Goal: Book appointment/travel/reservation

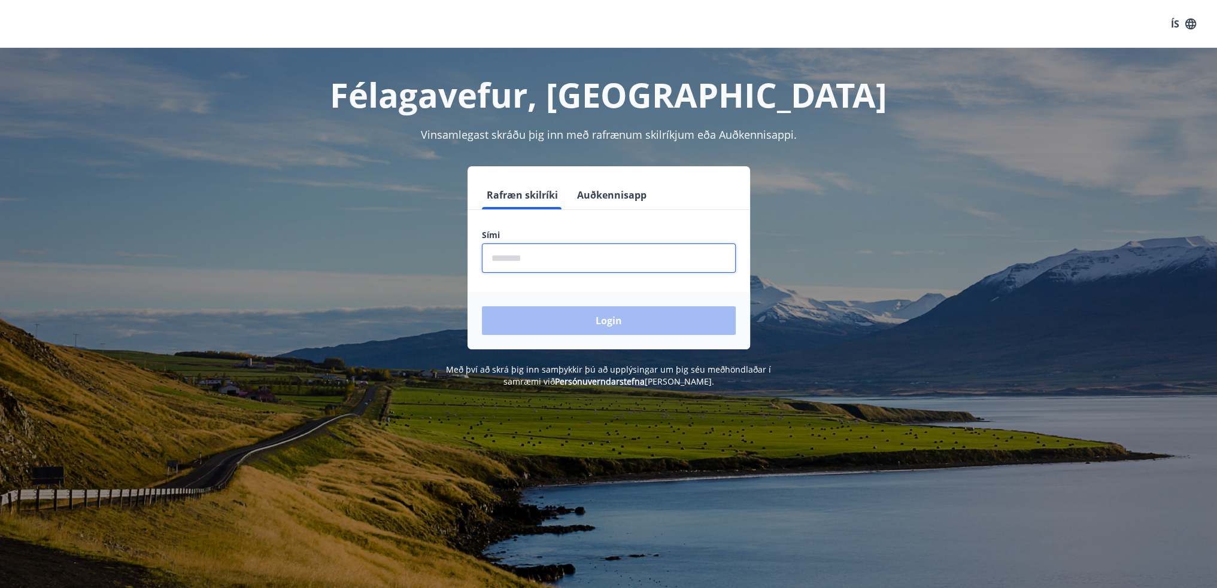
click at [582, 253] on input "phone" at bounding box center [609, 258] width 254 height 29
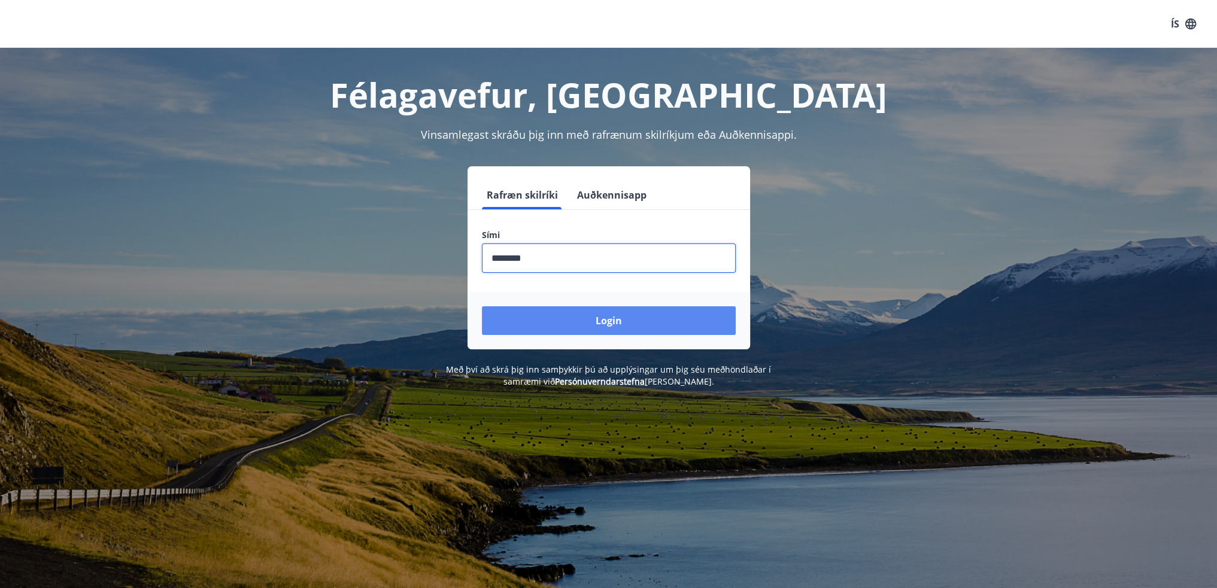
type input "********"
click at [578, 316] on button "Login" at bounding box center [609, 320] width 254 height 29
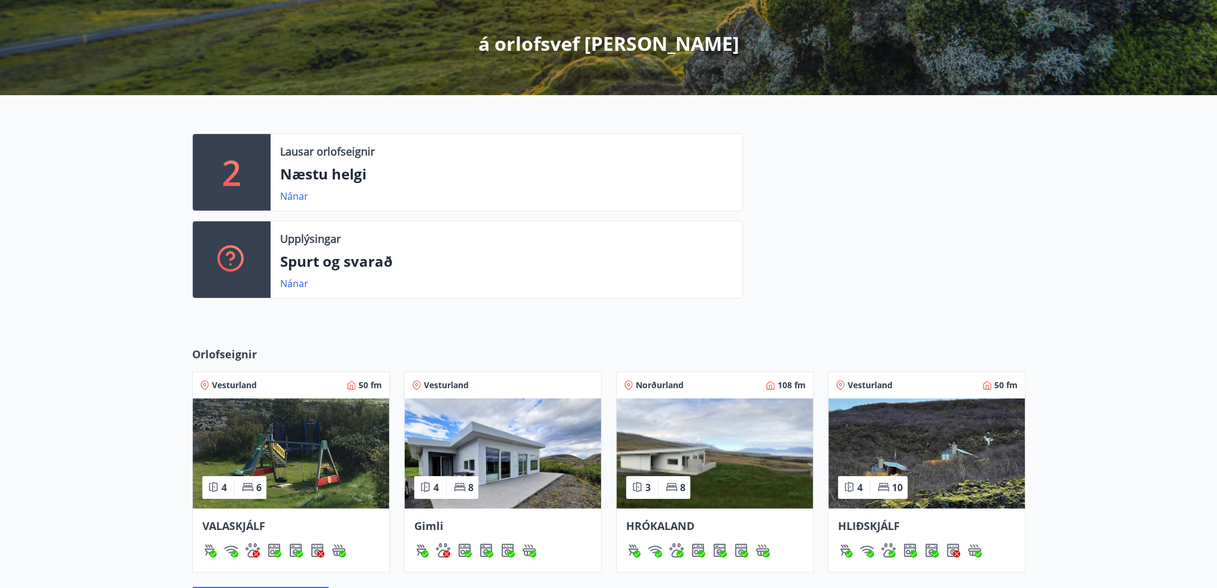
scroll to position [239, 0]
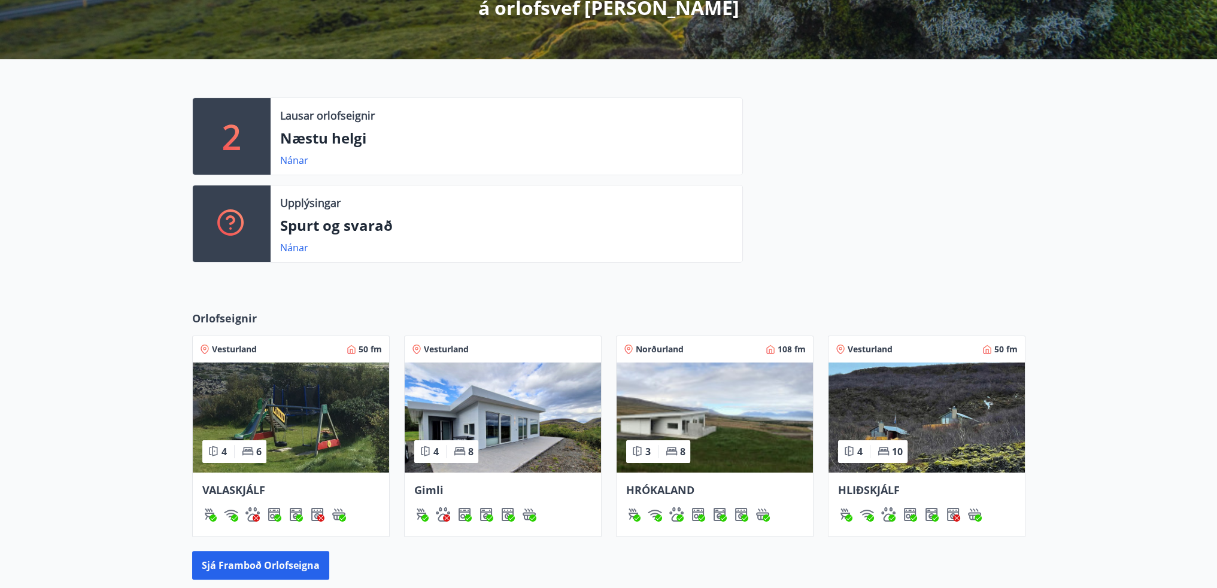
click at [698, 352] on div "Norðurland 108 fm" at bounding box center [715, 349] width 182 height 12
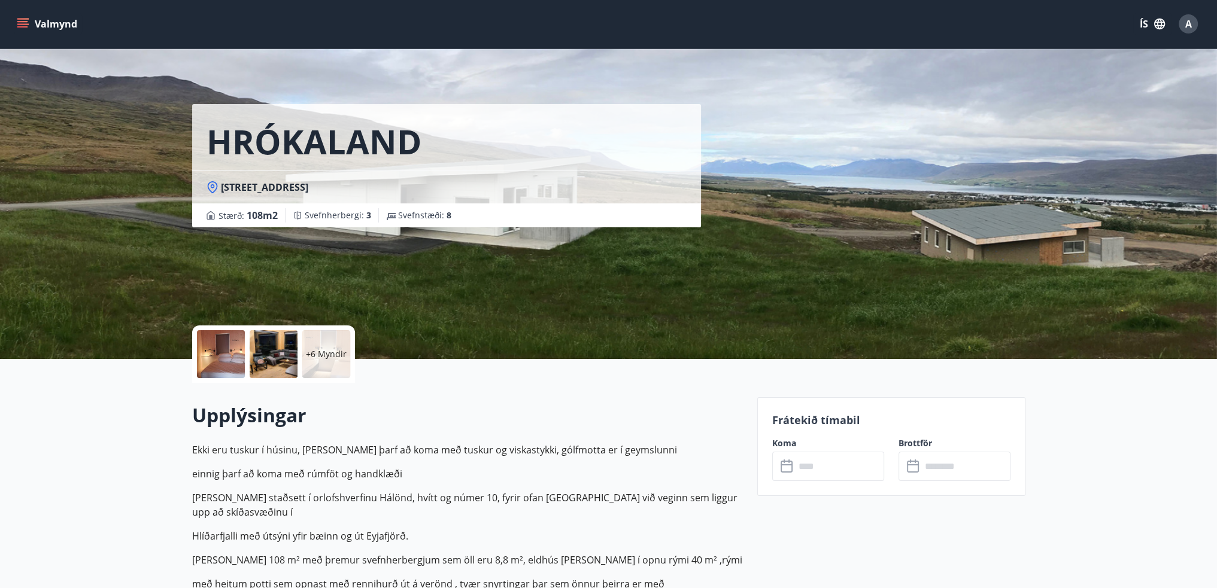
scroll to position [299, 0]
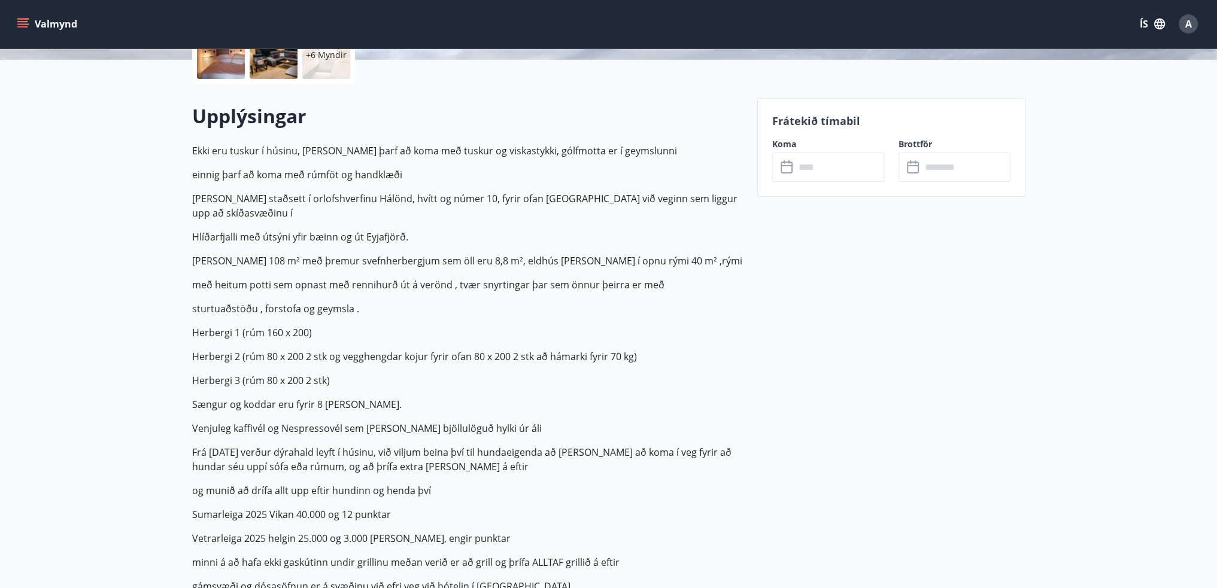
click at [791, 168] on icon at bounding box center [786, 168] width 12 height 12
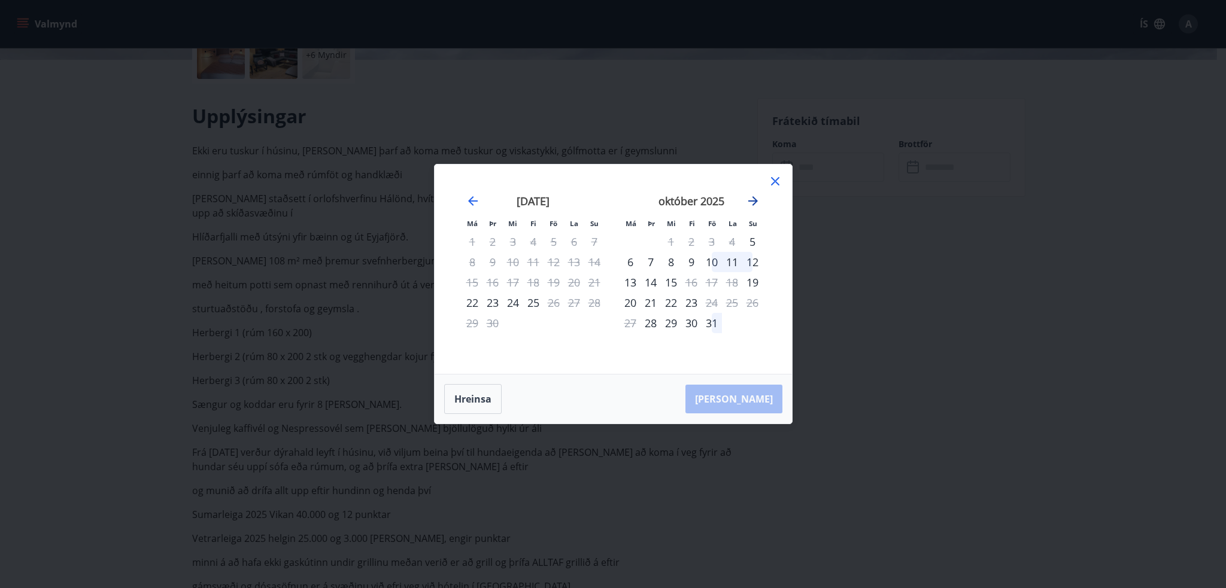
click at [752, 198] on icon "Move forward to switch to the next month." at bounding box center [753, 201] width 14 height 14
click at [754, 202] on icon "Move forward to switch to the next month." at bounding box center [753, 201] width 14 height 14
click at [750, 203] on icon "Move forward to switch to the next month." at bounding box center [753, 201] width 14 height 14
click at [470, 203] on icon "Move backward to switch to the previous month." at bounding box center [473, 201] width 10 height 10
click at [880, 296] on div "Má Þr Mi Fi Fö La Su Má Þr Mi Fi Fö La Su [DATE] 1 2 3 4 5 6 7 8 9 10 11 12 13 …" at bounding box center [613, 294] width 1226 height 588
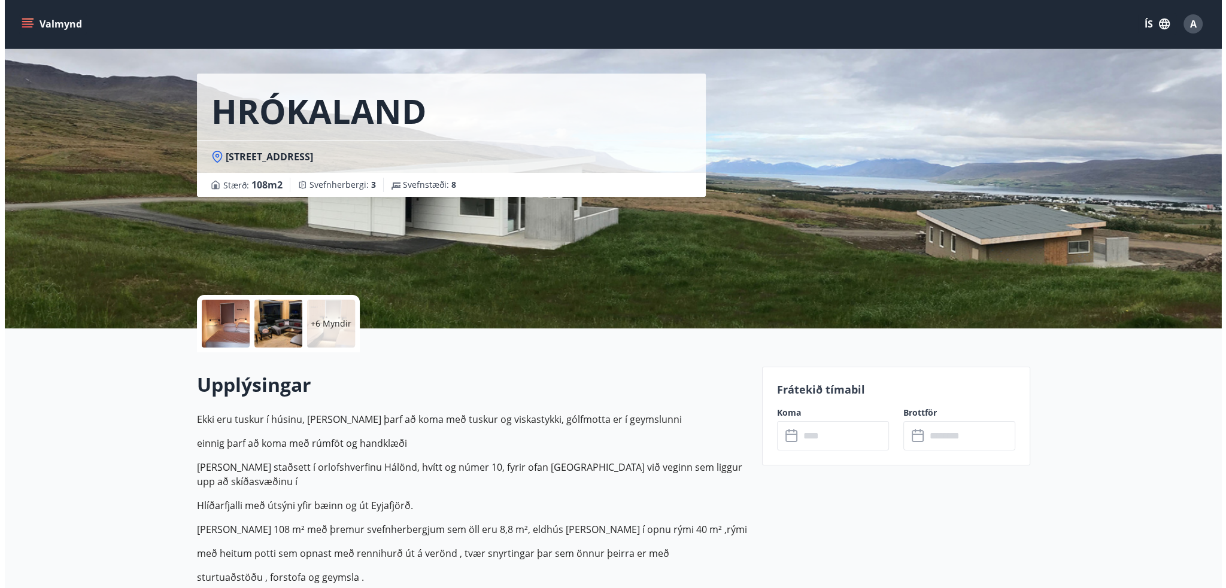
scroll to position [0, 0]
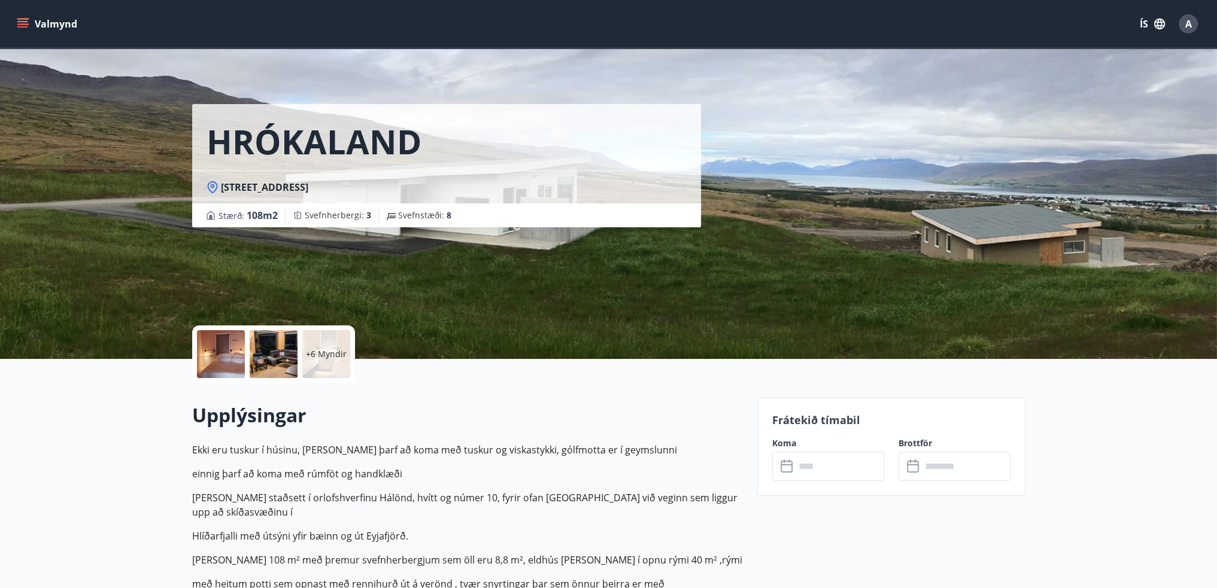
click at [226, 356] on div at bounding box center [221, 354] width 48 height 48
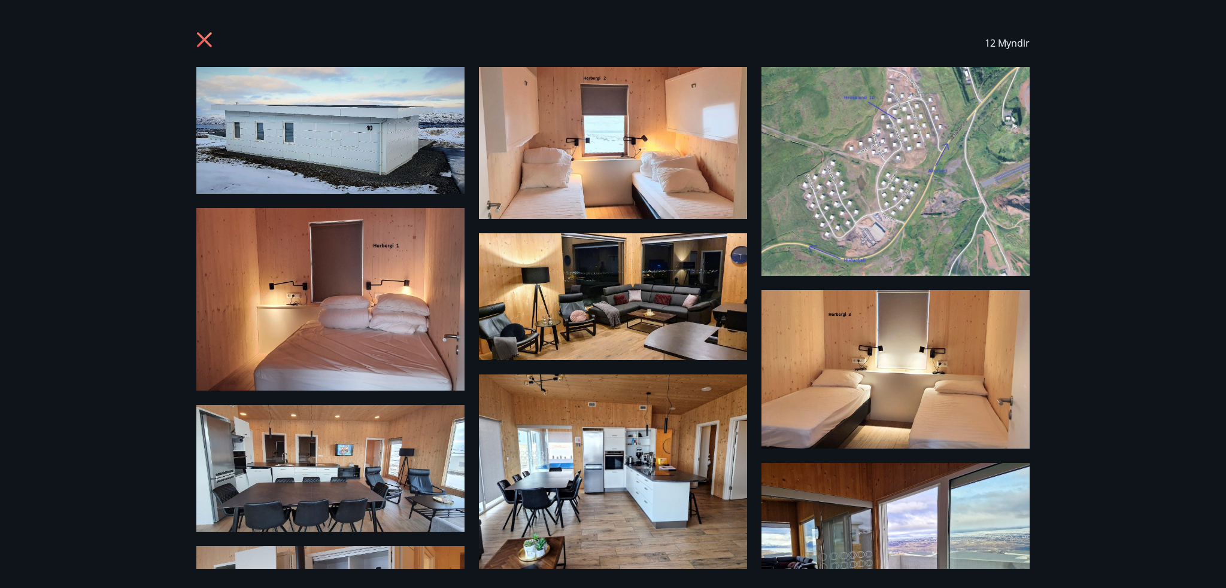
click at [205, 40] on icon at bounding box center [204, 39] width 3 height 3
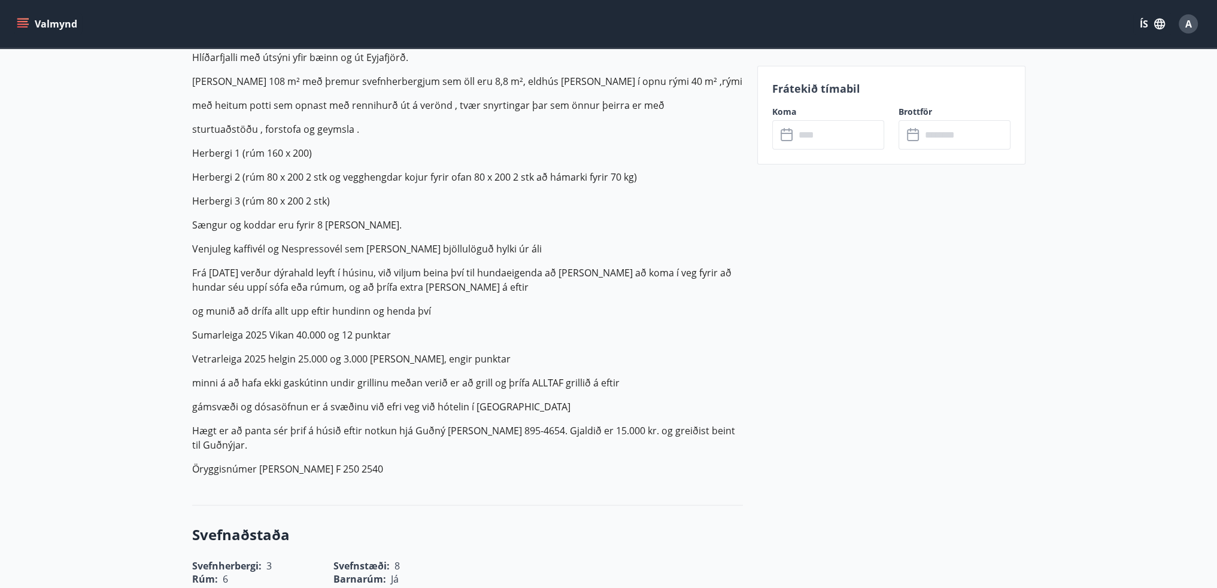
scroll to position [239, 0]
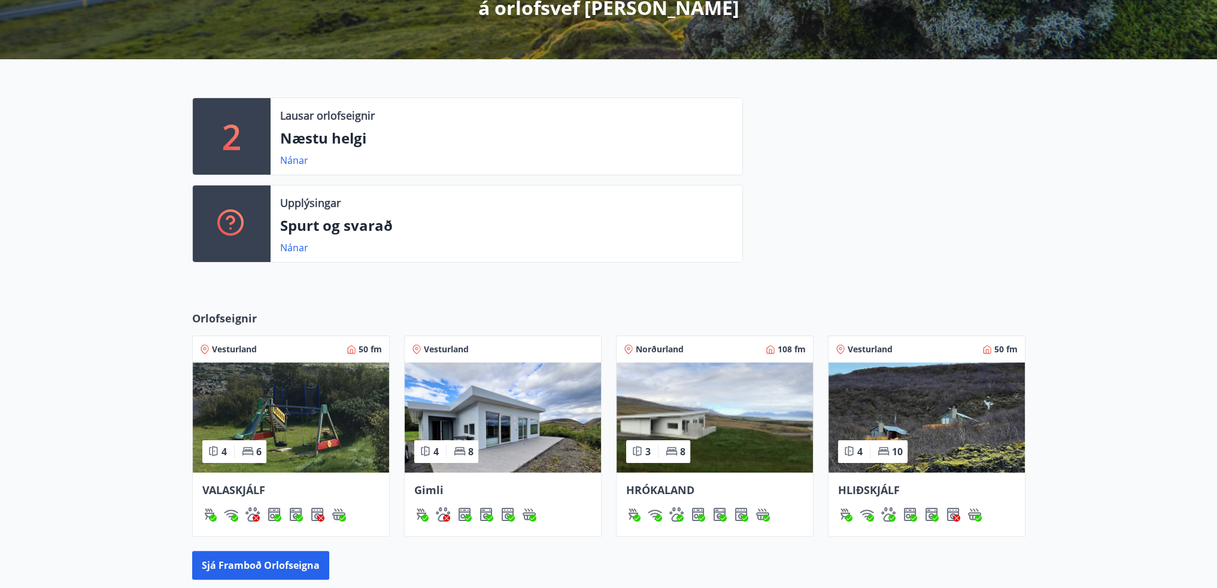
click at [454, 405] on img at bounding box center [503, 418] width 196 height 110
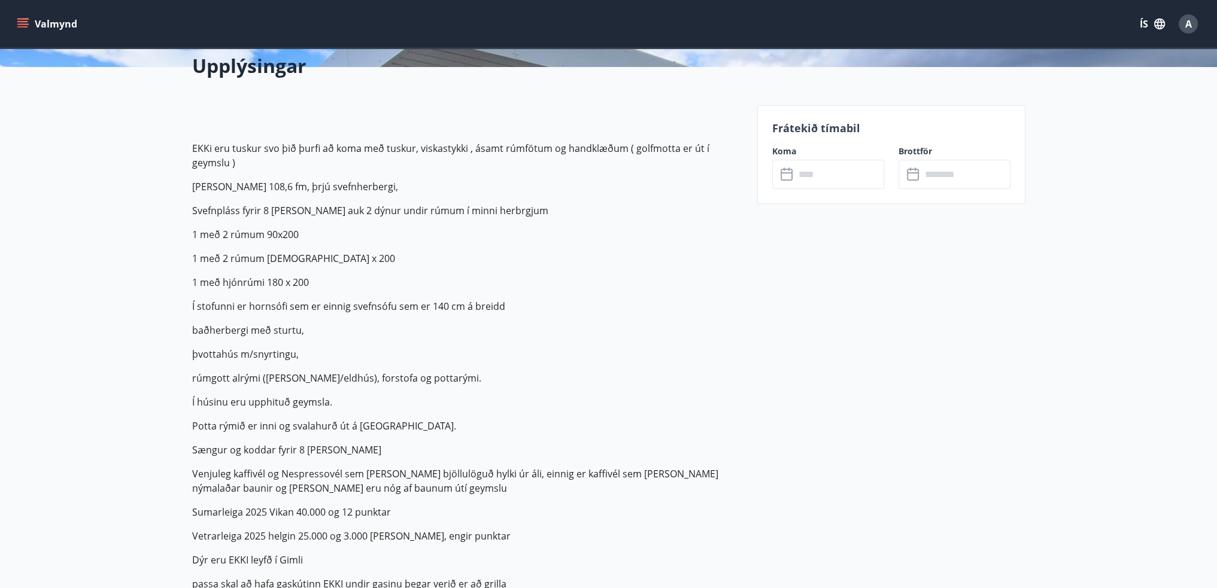
scroll to position [299, 0]
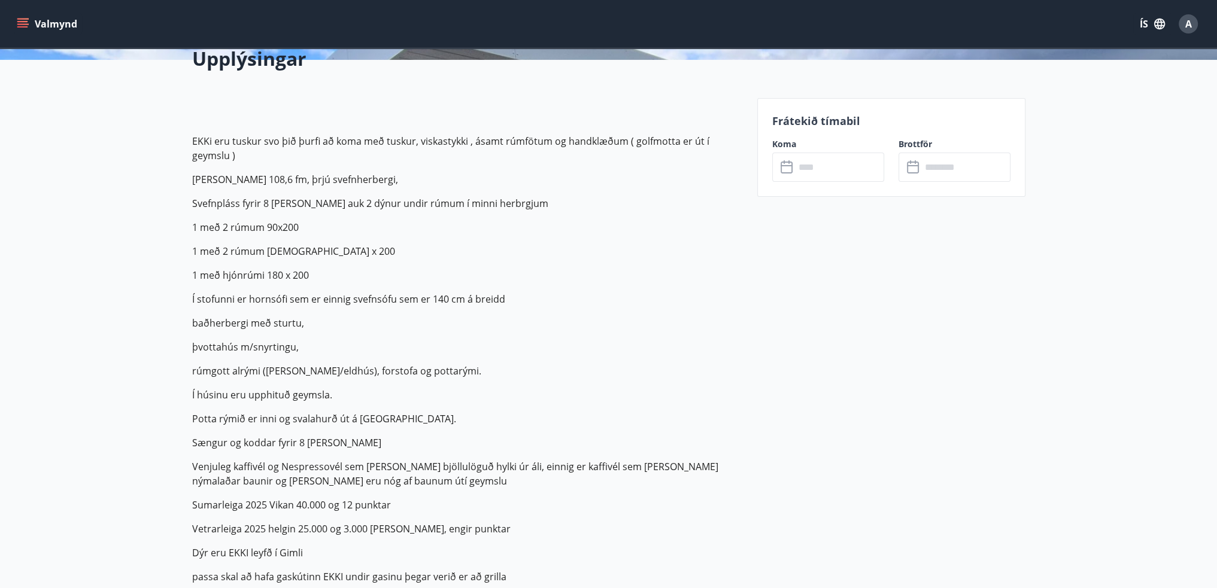
click at [831, 163] on input "text" at bounding box center [839, 167] width 89 height 29
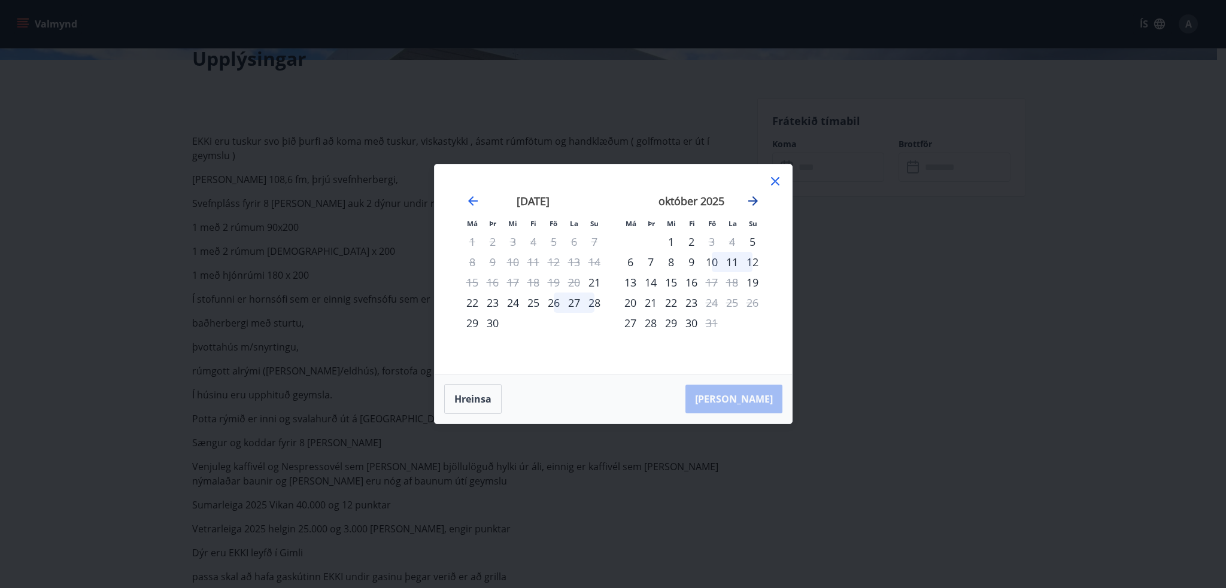
click at [753, 198] on icon "Move forward to switch to the next month." at bounding box center [753, 201] width 10 height 10
click at [774, 184] on icon at bounding box center [775, 181] width 14 height 14
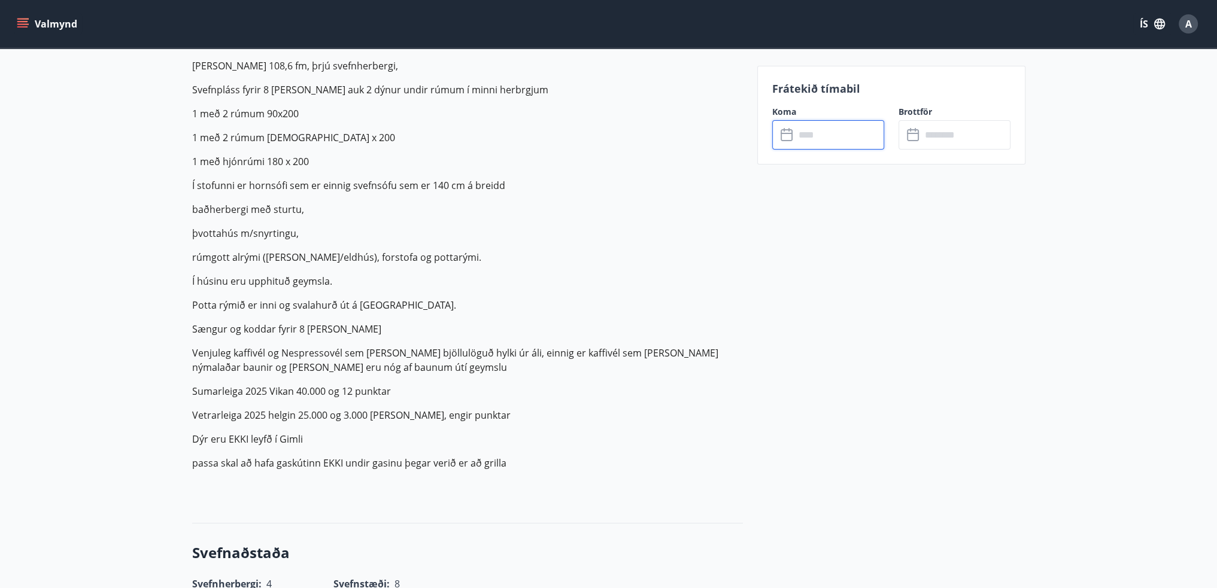
scroll to position [0, 0]
